Goal: Task Accomplishment & Management: Manage account settings

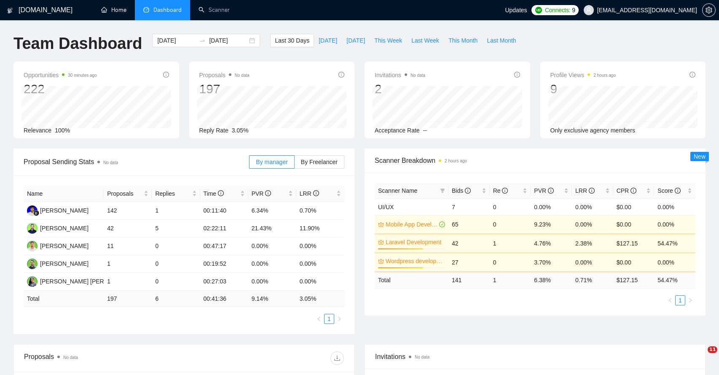
click at [112, 9] on link "Home" at bounding box center [113, 9] width 25 height 7
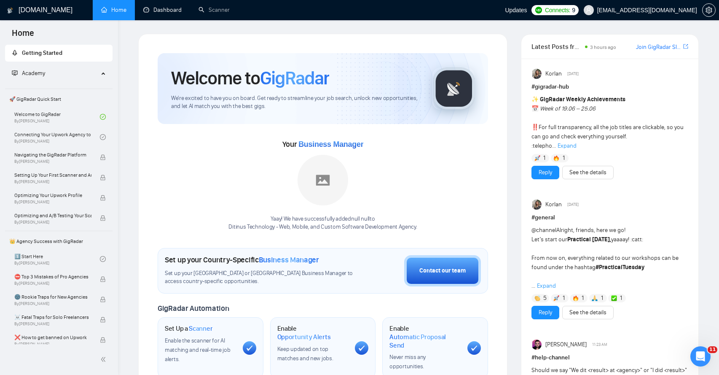
click at [156, 9] on link "Dashboard" at bounding box center [162, 9] width 38 height 7
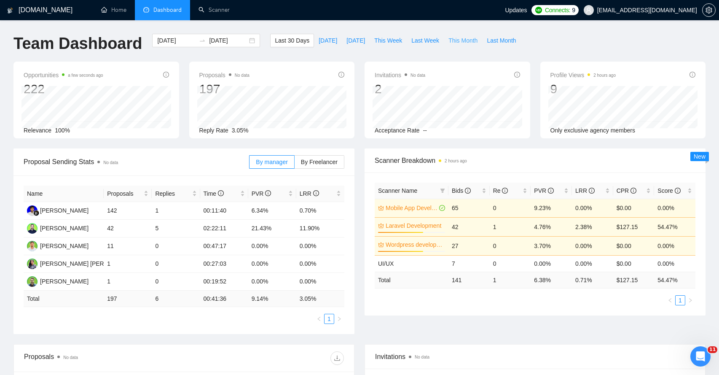
click at [460, 36] on span "This Month" at bounding box center [462, 40] width 29 height 9
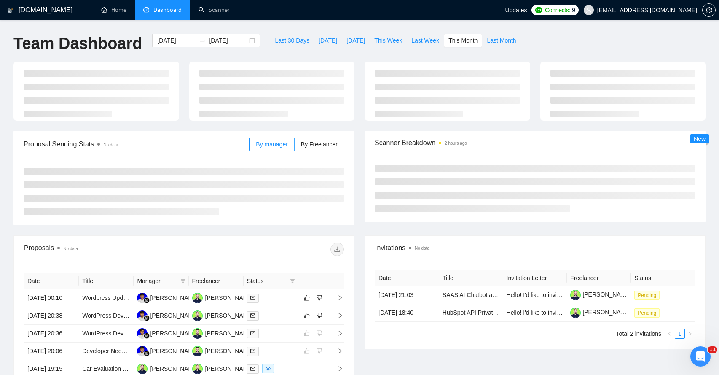
type input "[DATE]"
